Goal: Navigation & Orientation: Find specific page/section

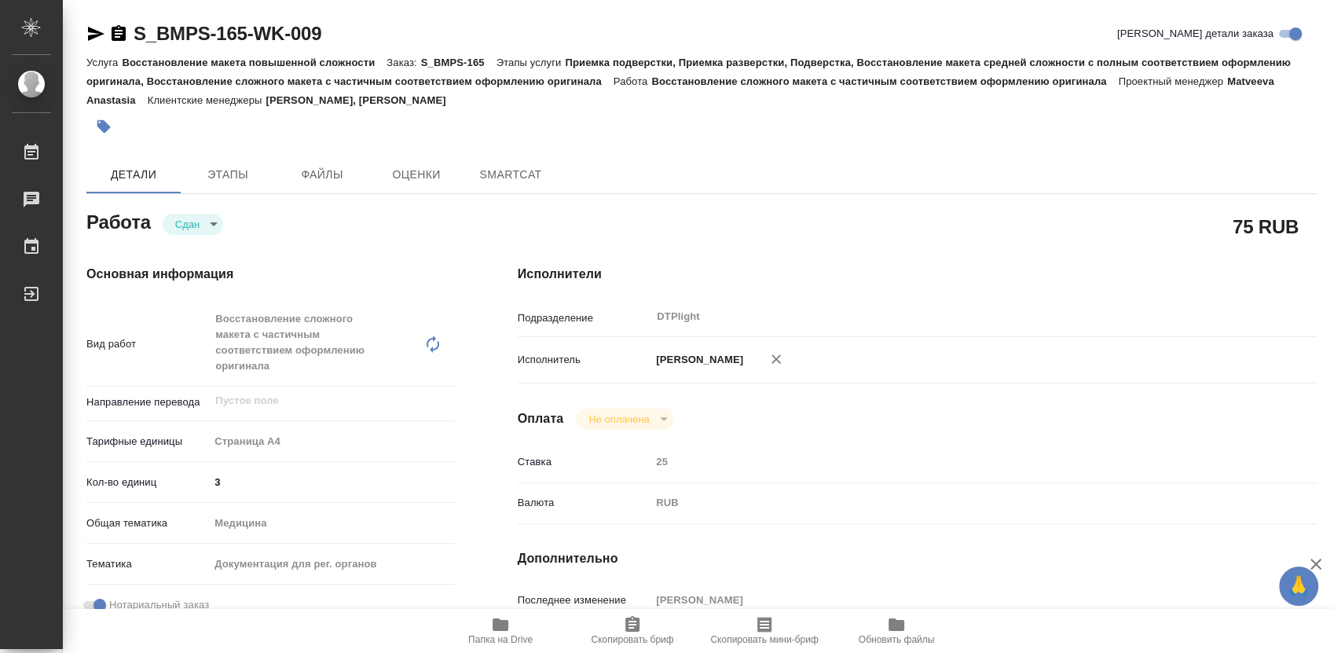
type textarea "x"
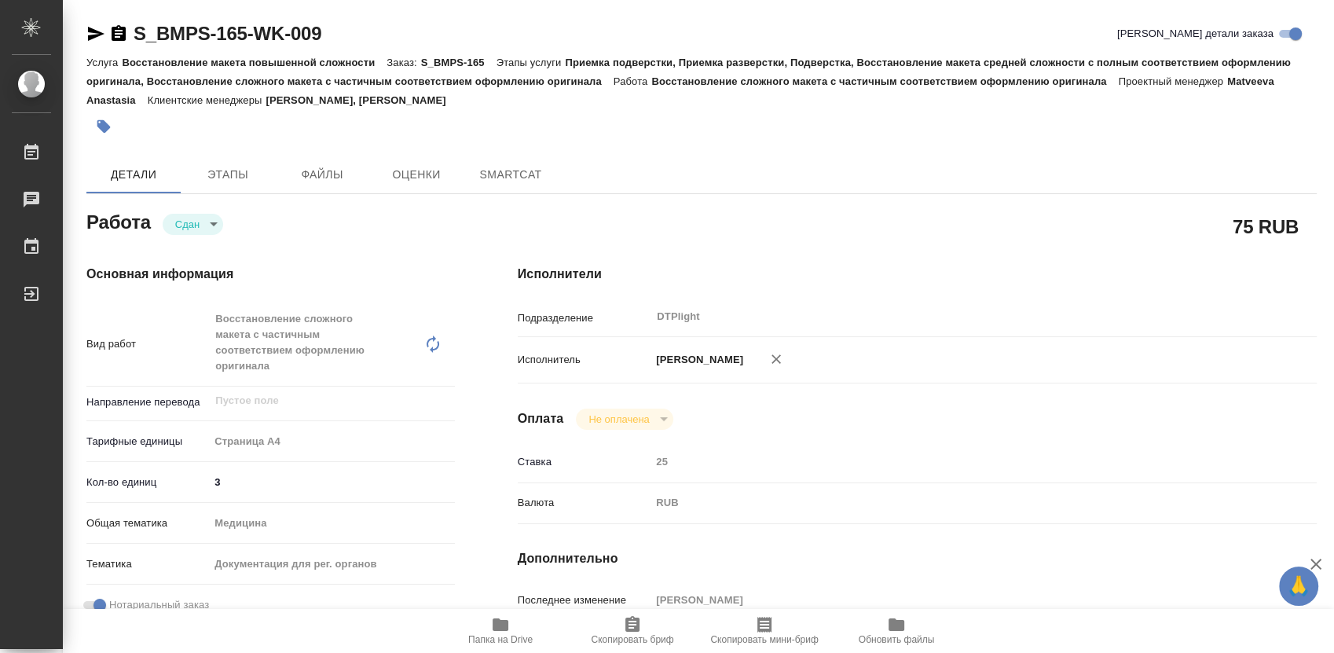
type textarea "x"
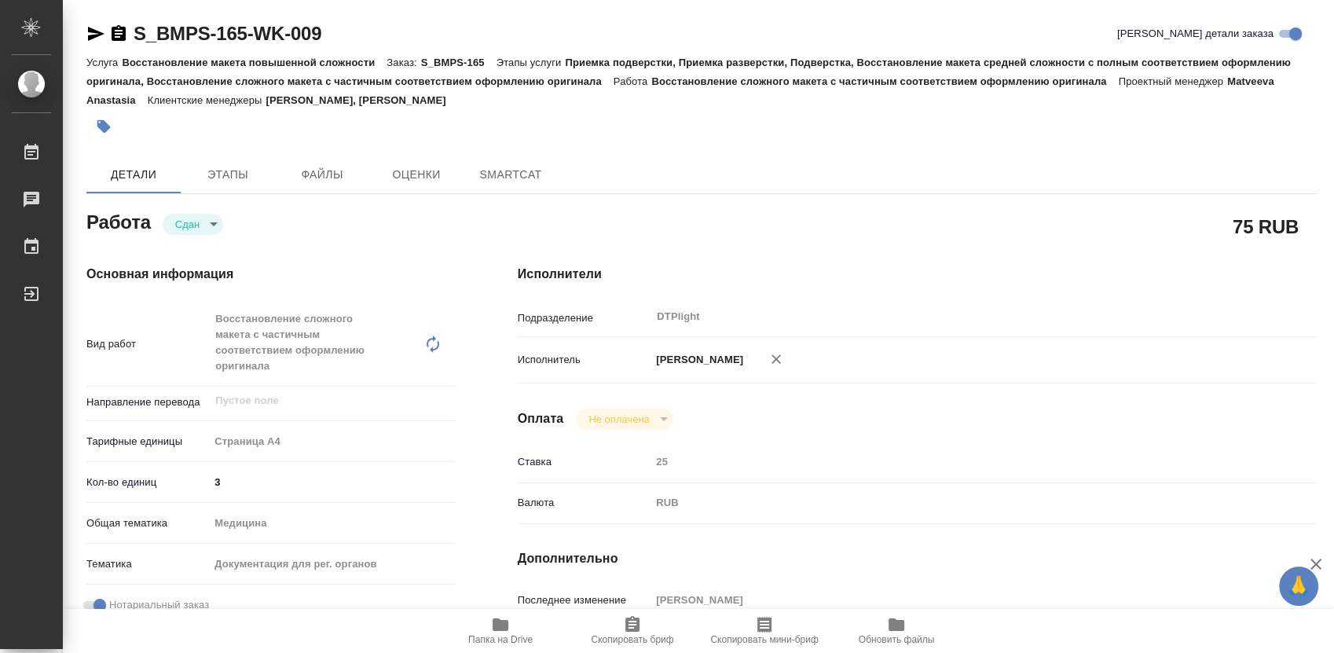
type textarea "x"
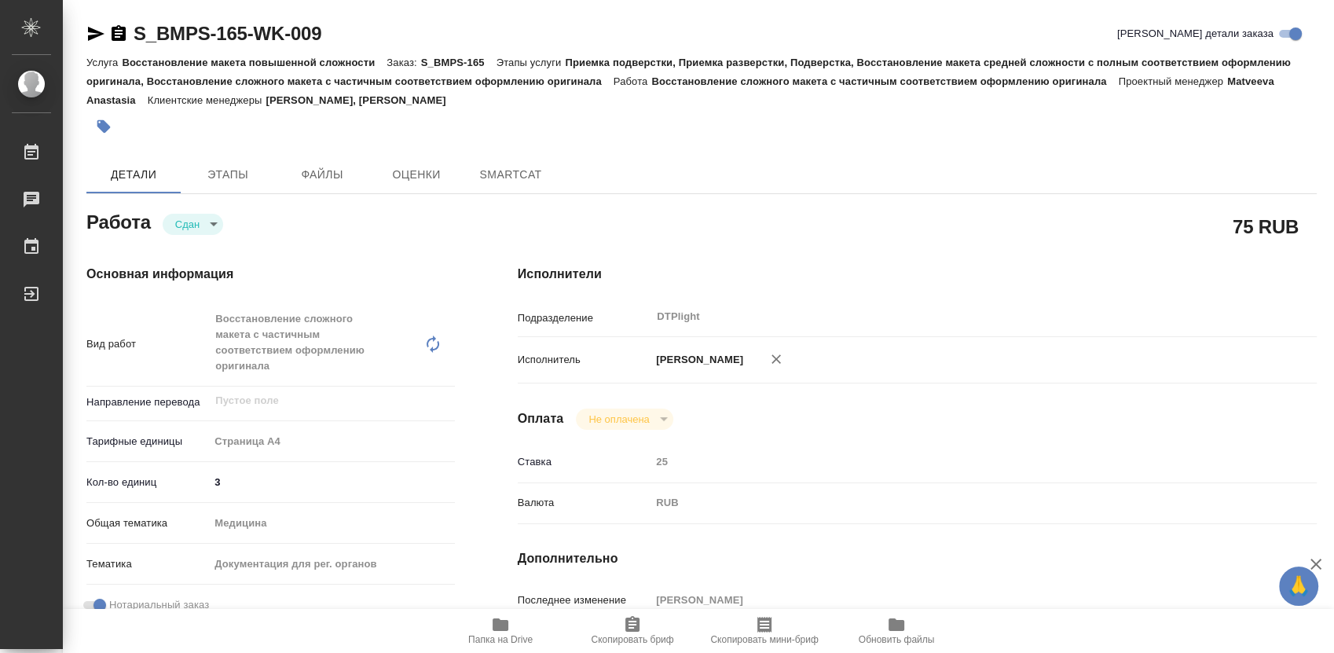
type textarea "x"
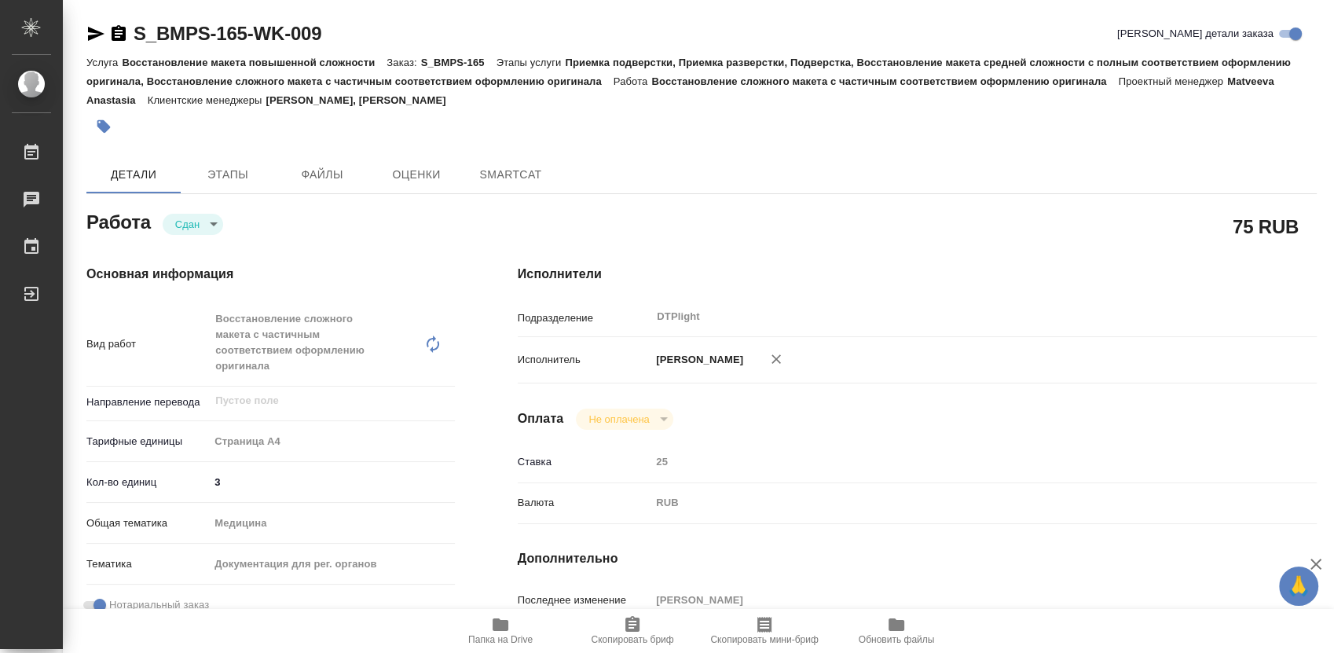
type textarea "x"
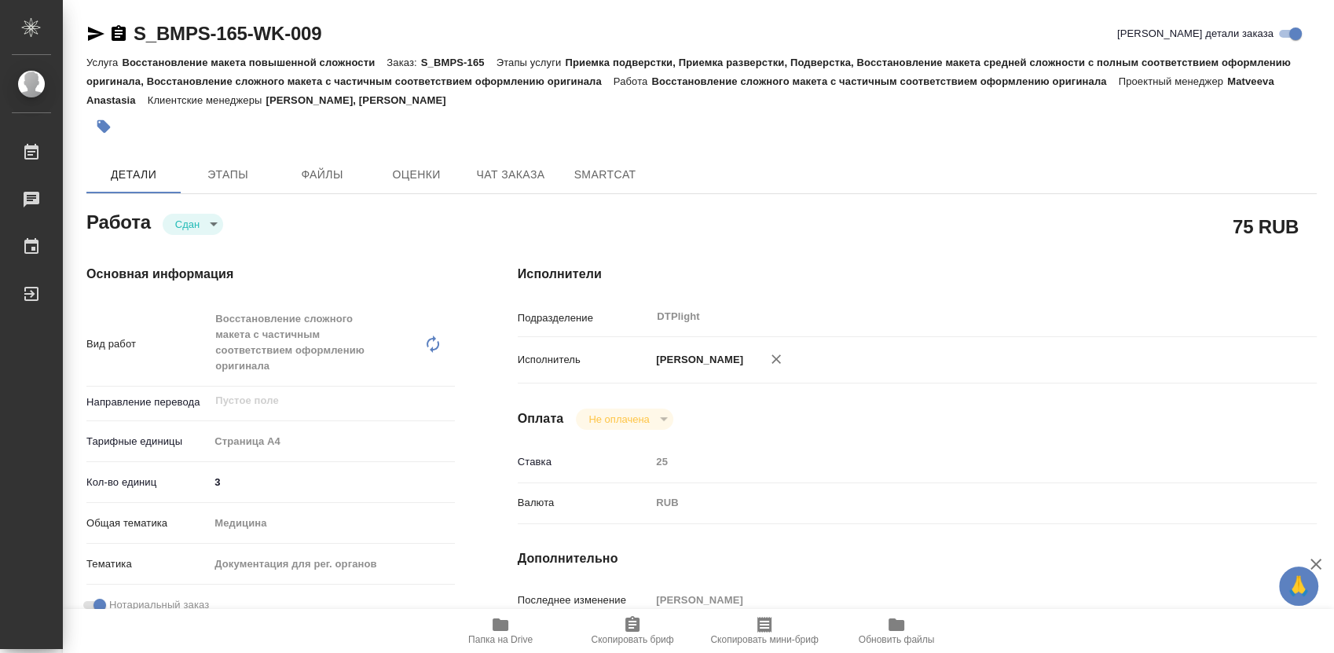
type textarea "x"
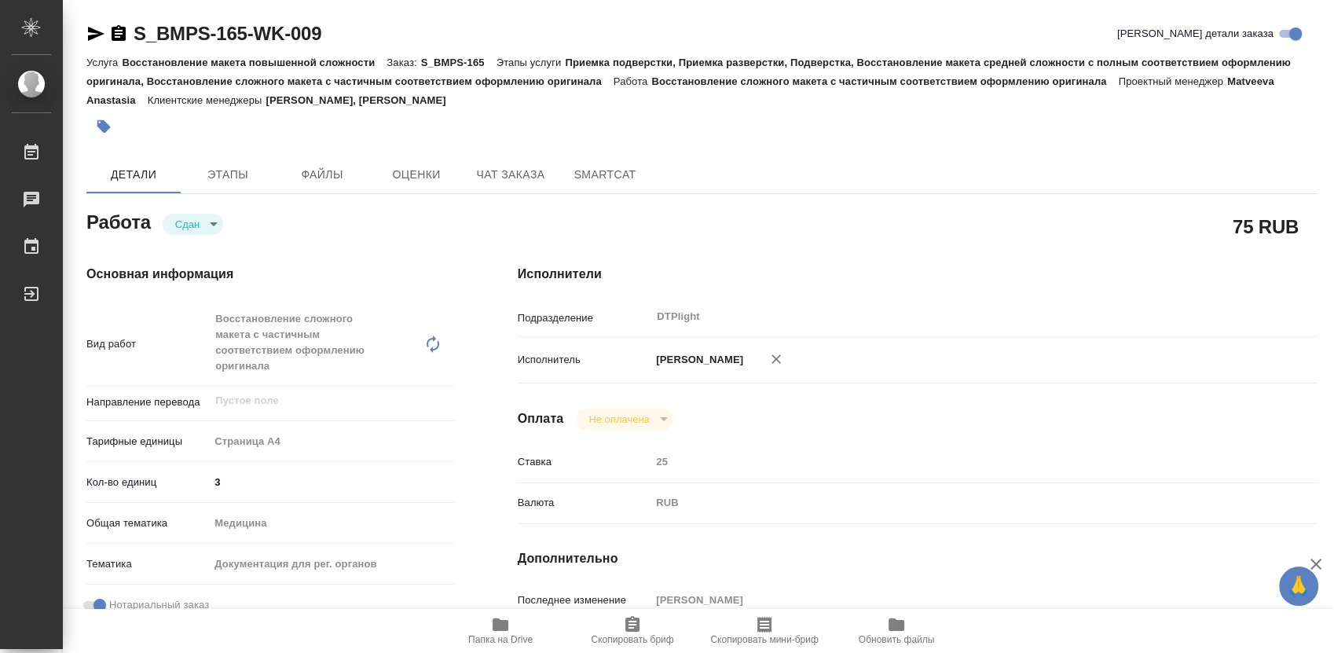
type textarea "x"
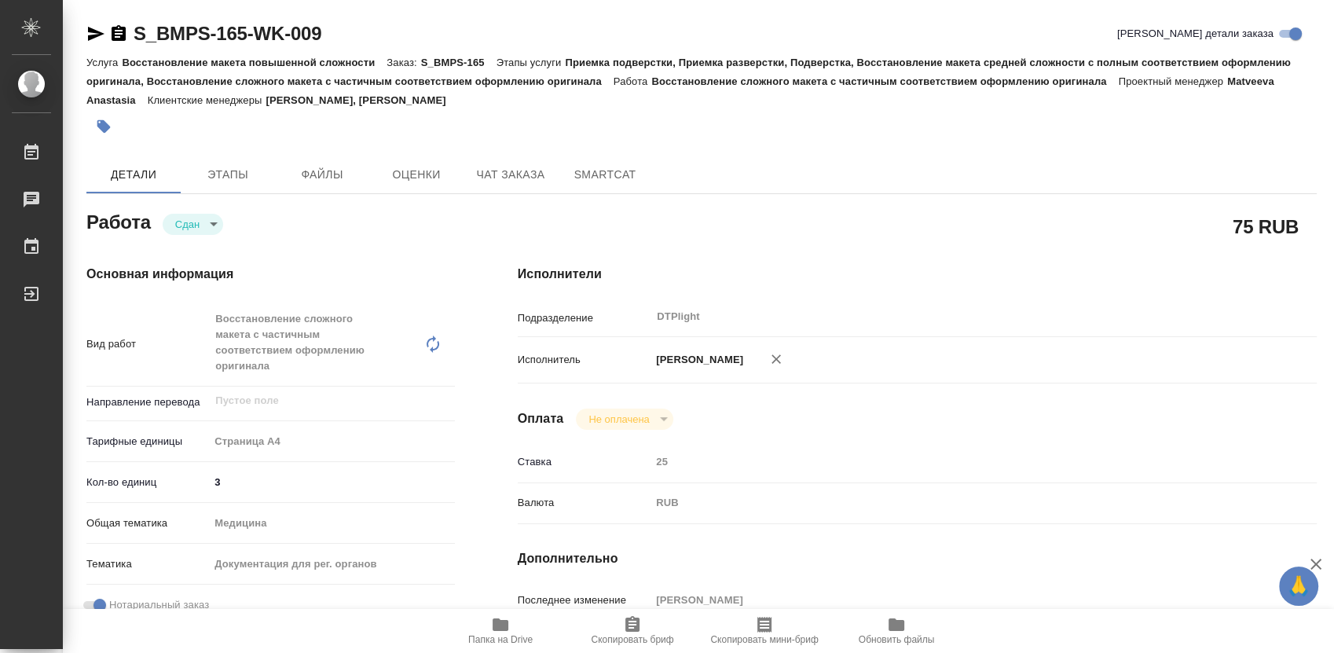
type textarea "x"
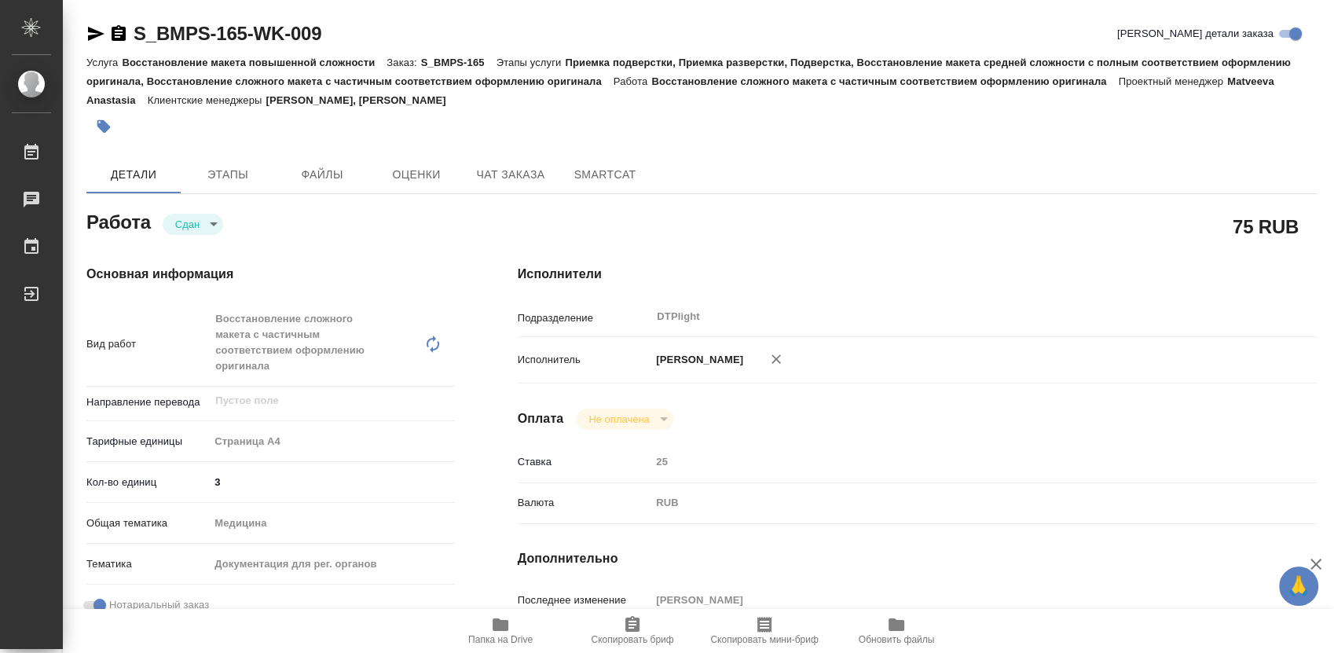
type textarea "x"
